Goal: Find specific page/section: Find specific page/section

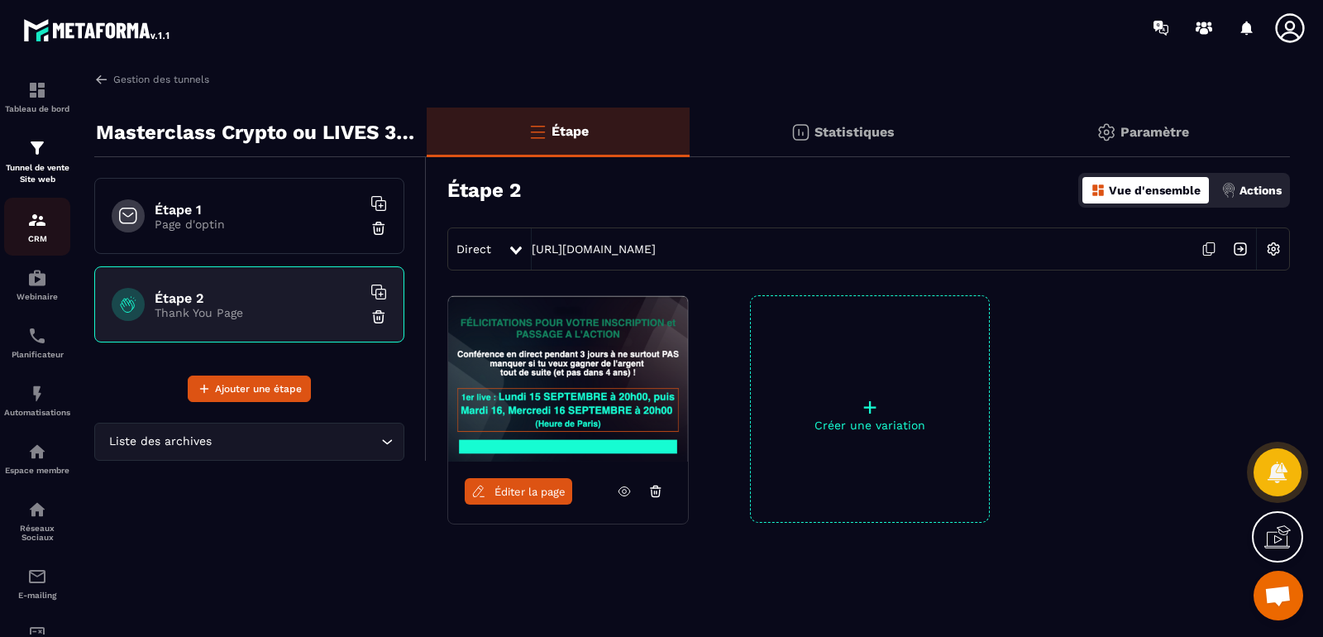
click at [41, 238] on p "CRM" at bounding box center [37, 238] width 66 height 9
click at [29, 217] on img at bounding box center [37, 220] width 20 height 20
click at [38, 228] on img at bounding box center [37, 220] width 20 height 20
click at [32, 246] on link "CRM" at bounding box center [37, 227] width 66 height 58
click at [32, 232] on div "CRM" at bounding box center [37, 226] width 66 height 33
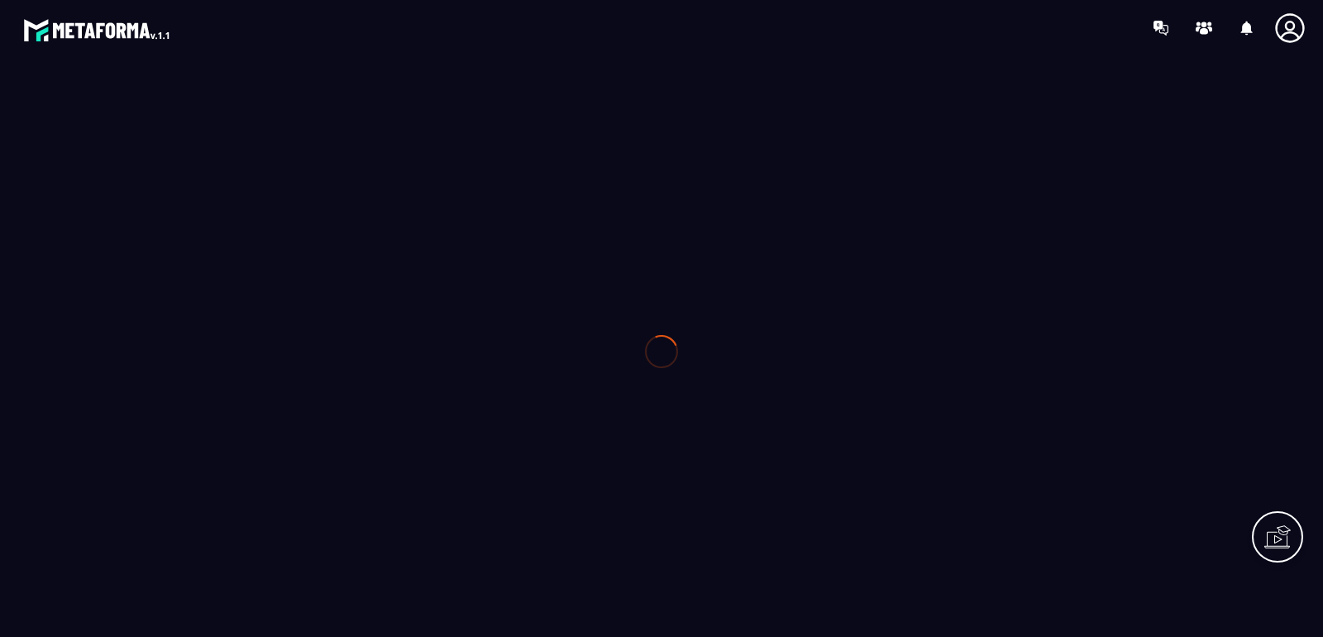
click at [47, 233] on div at bounding box center [661, 350] width 1323 height 591
